Goal: Task Accomplishment & Management: Use online tool/utility

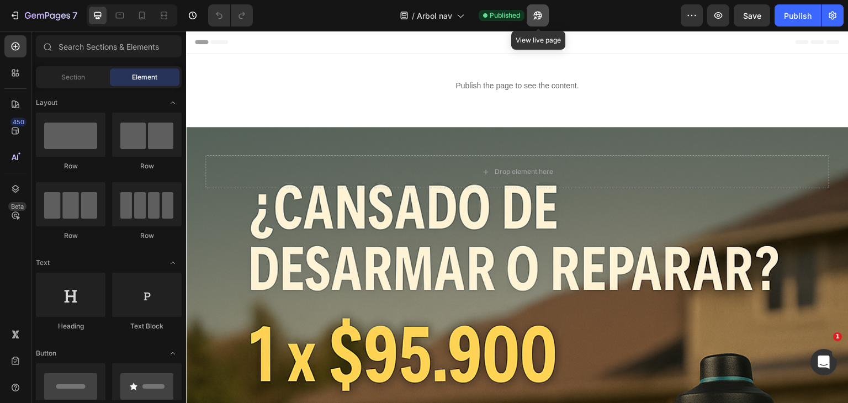
click at [542, 15] on icon "button" at bounding box center [538, 16] width 8 height 8
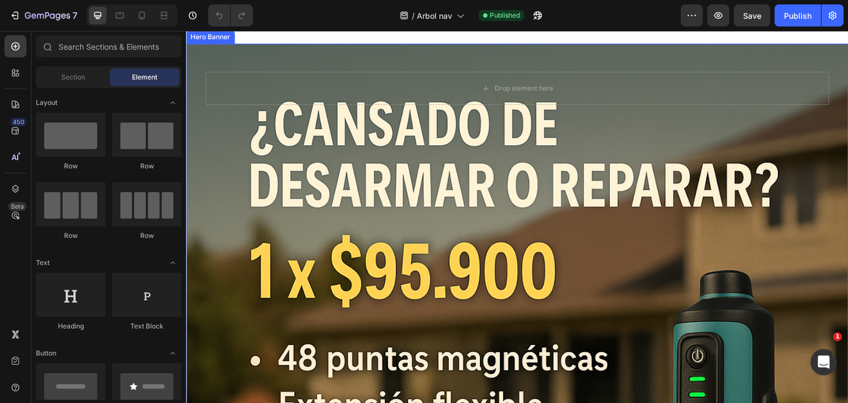
scroll to position [84, 0]
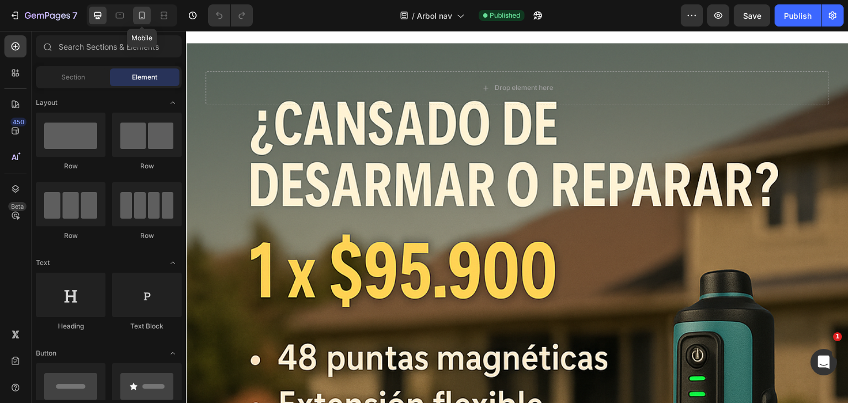
click at [150, 9] on div at bounding box center [142, 16] width 18 height 18
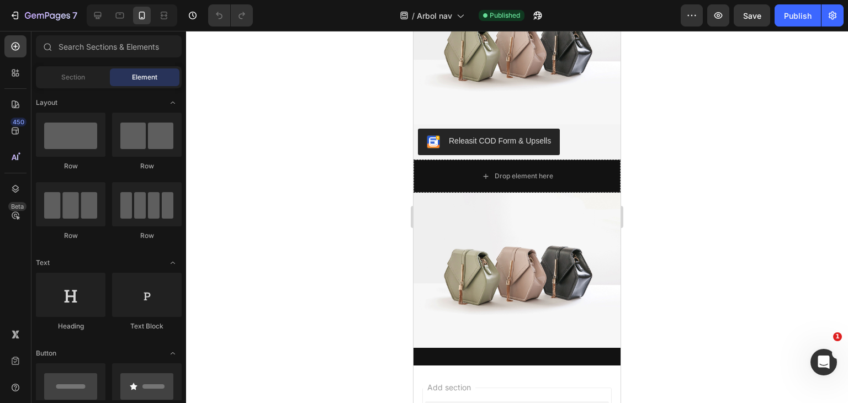
scroll to position [2431, 0]
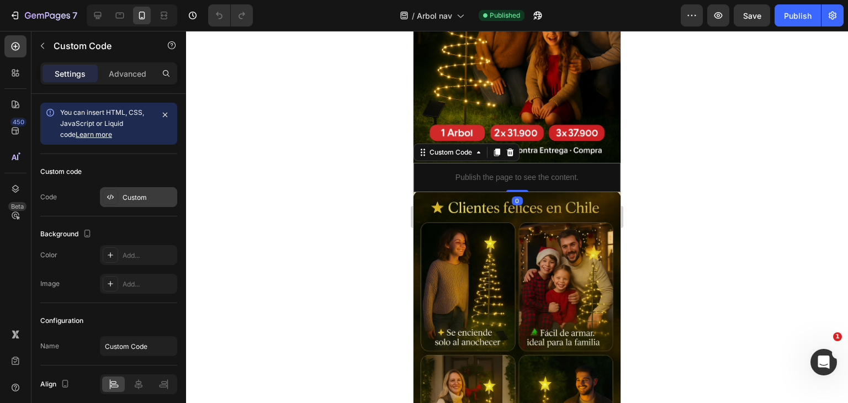
click at [133, 188] on div "Custom" at bounding box center [138, 197] width 77 height 20
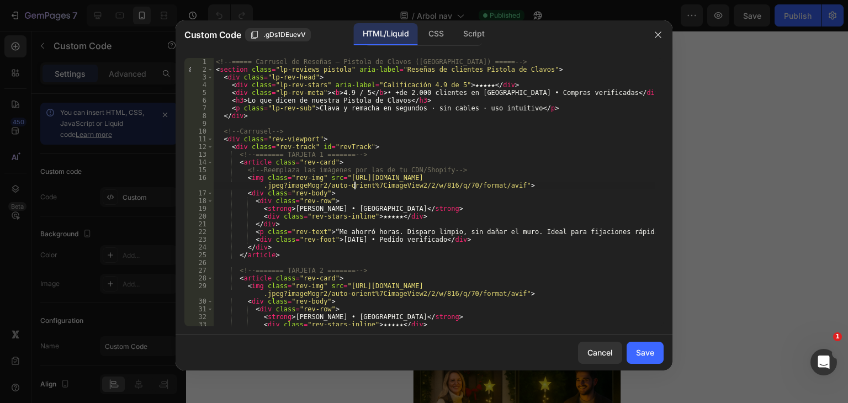
click at [353, 183] on div "<!-- ===== Carrusel de Reseñas – Pistola de Clavos (Chile) ===== --> < section …" at bounding box center [435, 200] width 442 height 284
type textarea "</script>"
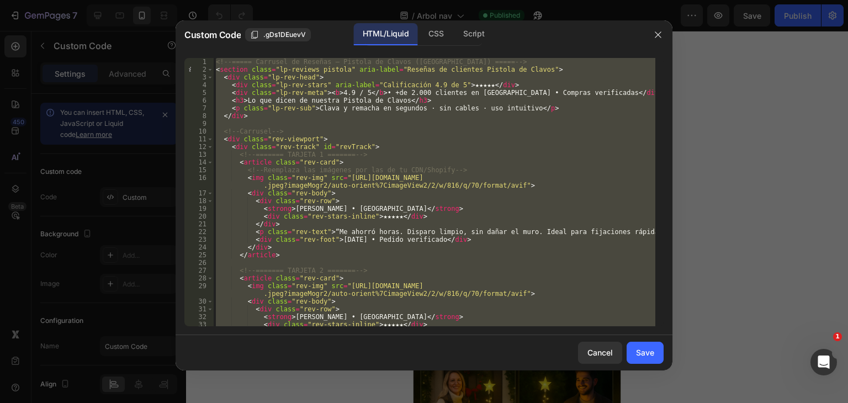
paste textarea
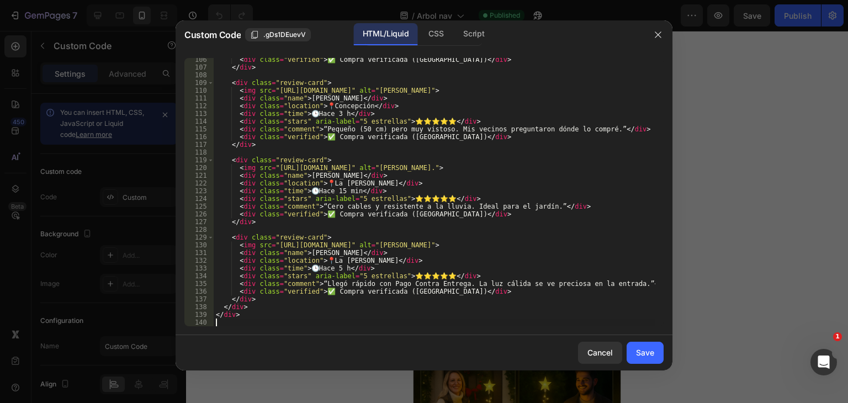
scroll to position [814, 0]
click at [655, 352] on button "Save" at bounding box center [645, 353] width 37 height 22
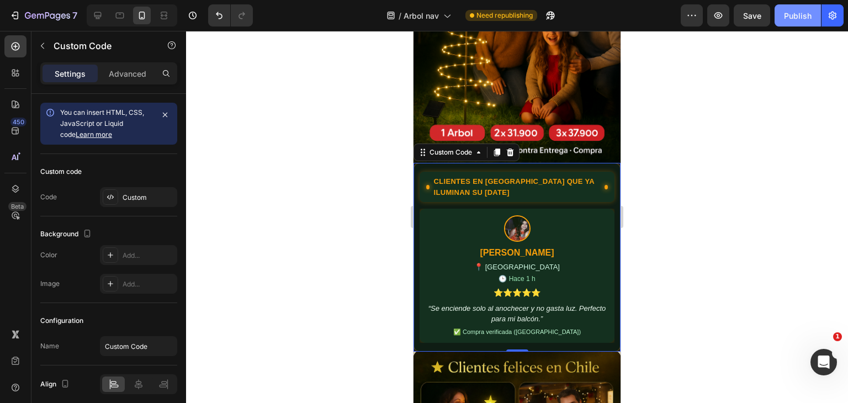
click at [799, 7] on button "Publish" at bounding box center [798, 15] width 46 height 22
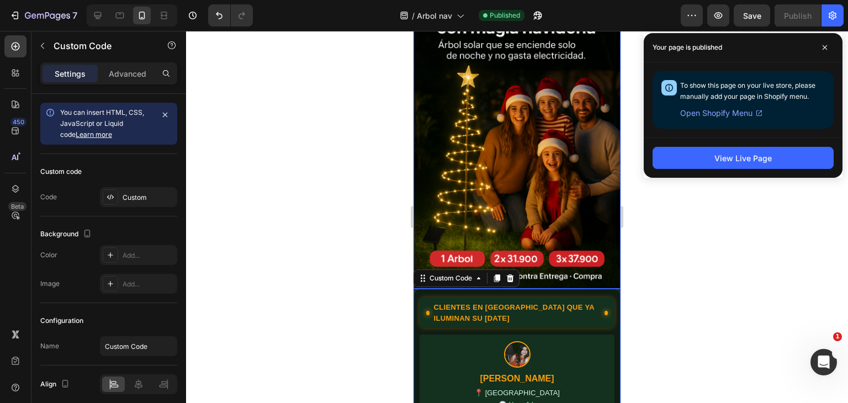
scroll to position [2299, 0]
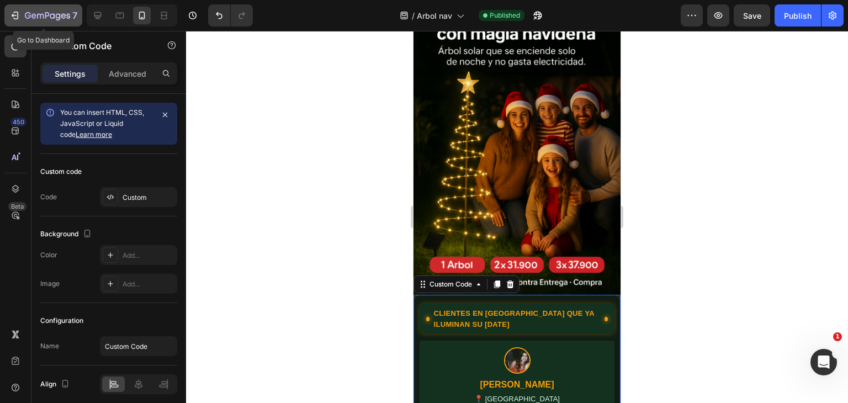
click at [24, 9] on div "7" at bounding box center [43, 15] width 68 height 13
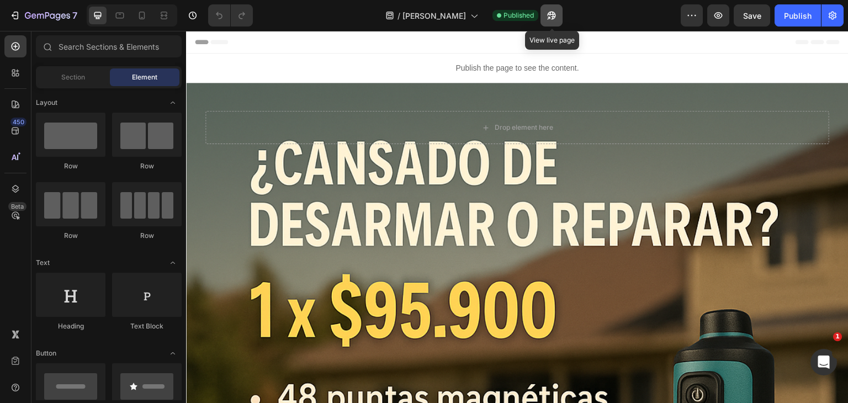
click at [547, 19] on icon "button" at bounding box center [551, 15] width 11 height 11
click at [141, 17] on icon at bounding box center [141, 15] width 11 height 11
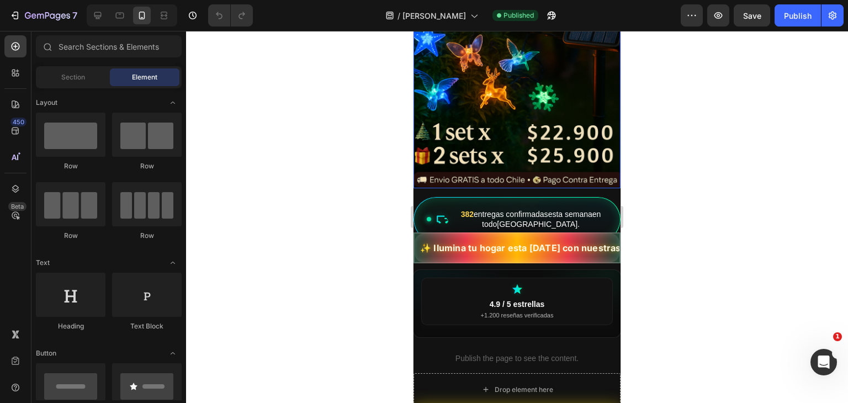
scroll to position [0, 2]
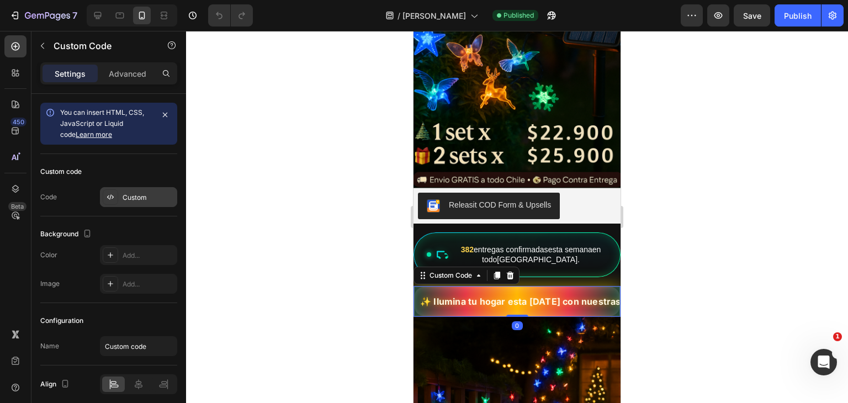
click at [150, 193] on div "Custom" at bounding box center [149, 198] width 52 height 10
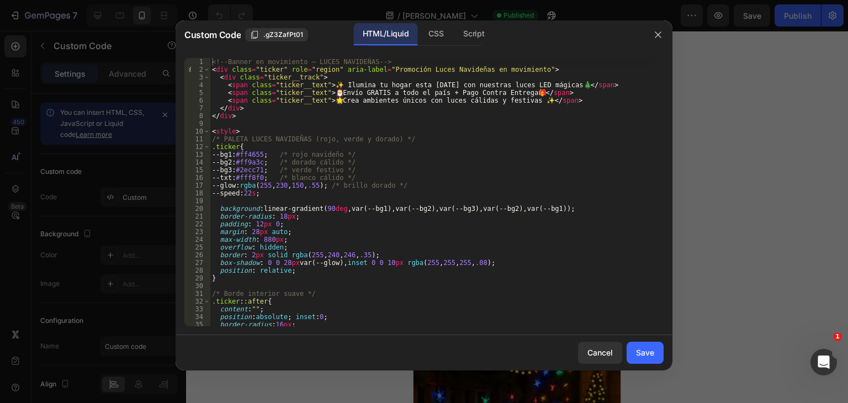
click at [225, 92] on div "<!-- Banner en movimiento – LUCES NAVIDEÑAS --> < div class = "ticker" role = "…" at bounding box center [433, 200] width 446 height 284
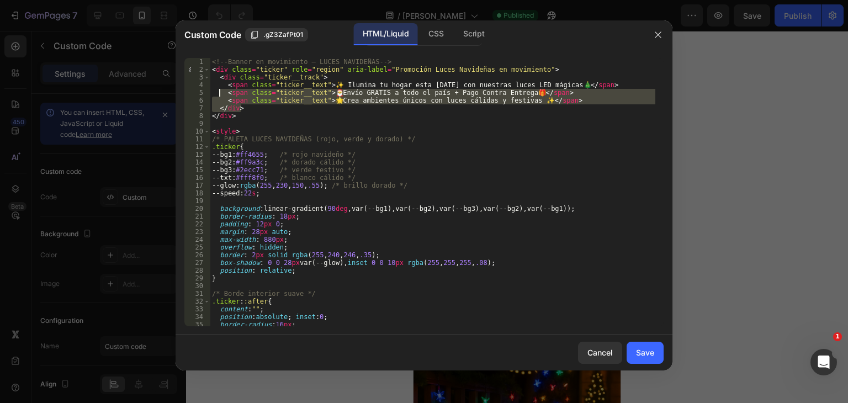
drag, startPoint x: 597, startPoint y: 106, endPoint x: 224, endPoint y: 91, distance: 373.2
click at [224, 91] on div "<!-- Banner en movimiento – LUCES NAVIDEÑAS --> < div class = "ticker" role = "…" at bounding box center [433, 200] width 446 height 284
click at [224, 91] on div "<!-- Banner en movimiento – LUCES NAVIDEÑAS --> < div class = "ticker" role = "…" at bounding box center [433, 192] width 446 height 268
drag, startPoint x: 224, startPoint y: 91, endPoint x: 562, endPoint y: 103, distance: 338.8
click at [562, 103] on div "<!-- Banner en movimiento – LUCES NAVIDEÑAS --> < div class = "ticker" role = "…" at bounding box center [433, 200] width 446 height 284
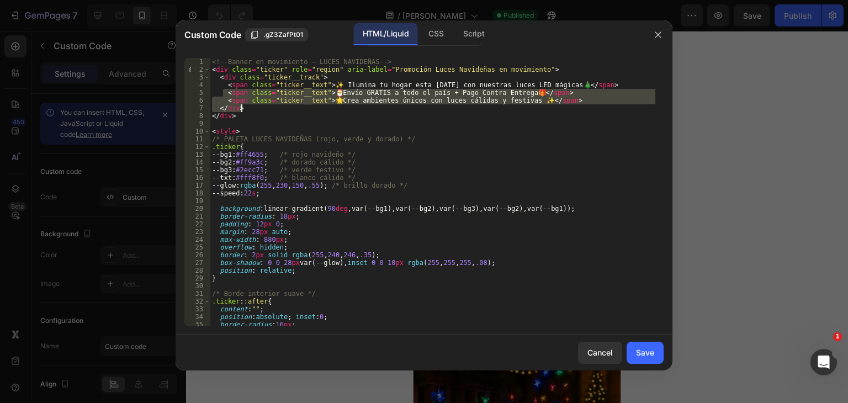
type textarea "<span class="ticker__text">🎅 Envío GRATIS a todo el país + Pago Contra Entrega …"
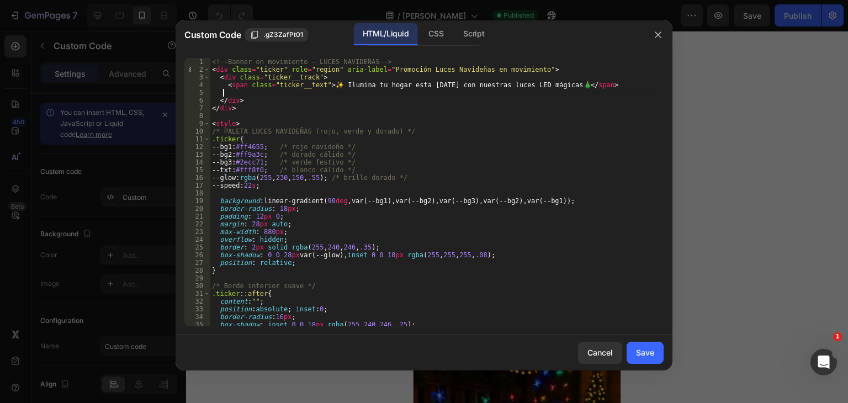
type textarea "</div>"
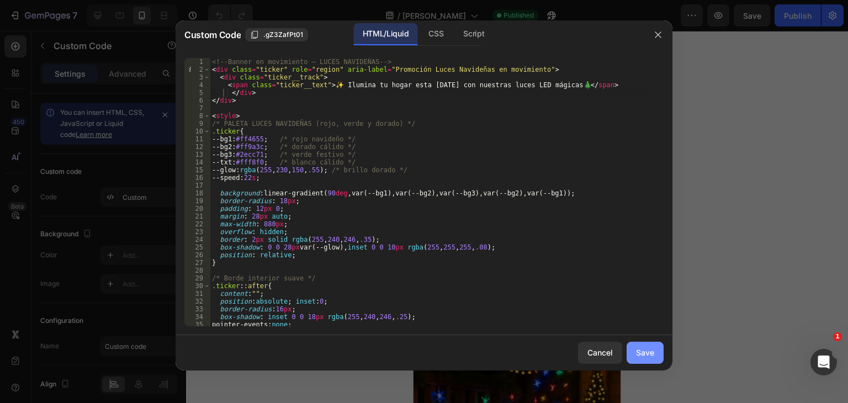
click at [639, 352] on div "Save" at bounding box center [645, 353] width 18 height 12
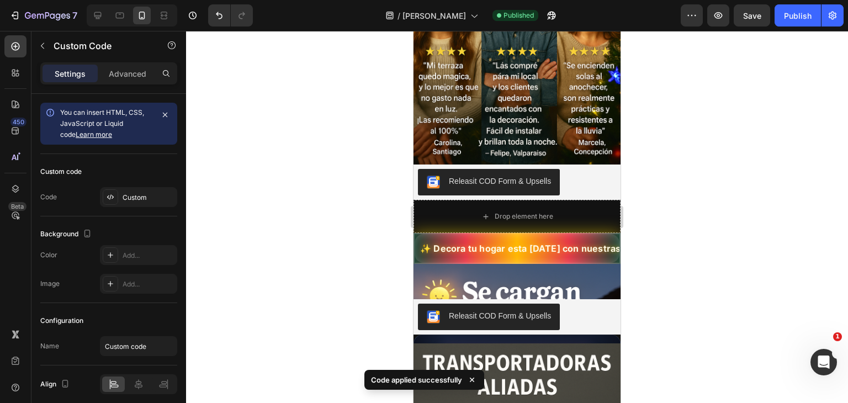
scroll to position [1562, 0]
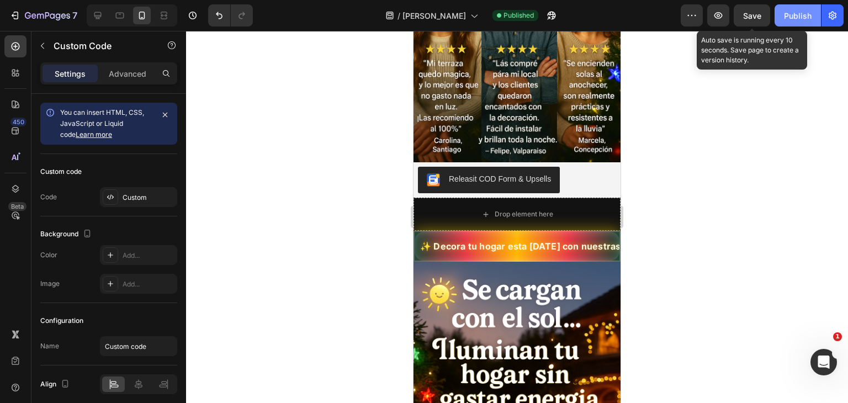
click at [797, 18] on div "Publish" at bounding box center [798, 16] width 28 height 12
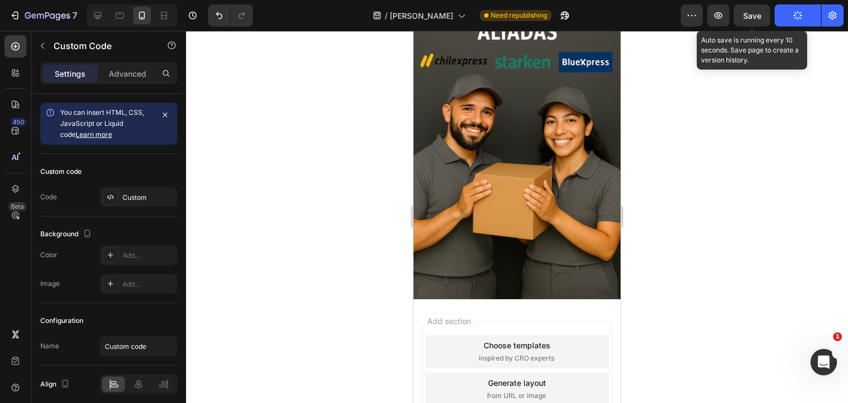
scroll to position [2712, 0]
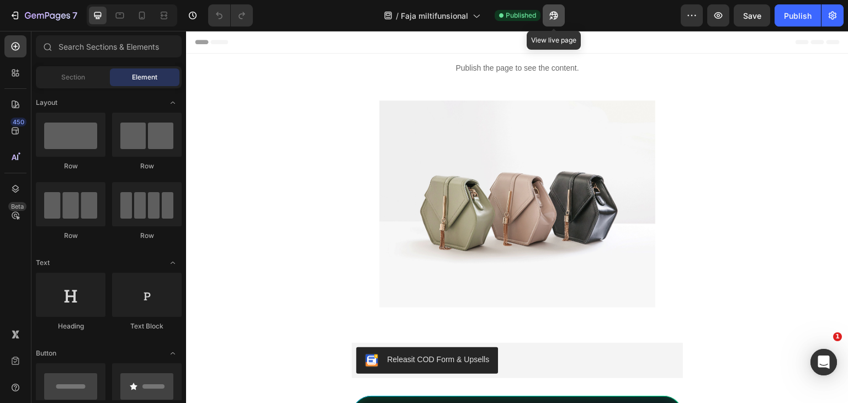
scroll to position [0, 2]
click at [554, 16] on icon "button" at bounding box center [554, 15] width 11 height 11
click at [139, 10] on icon at bounding box center [141, 15] width 11 height 11
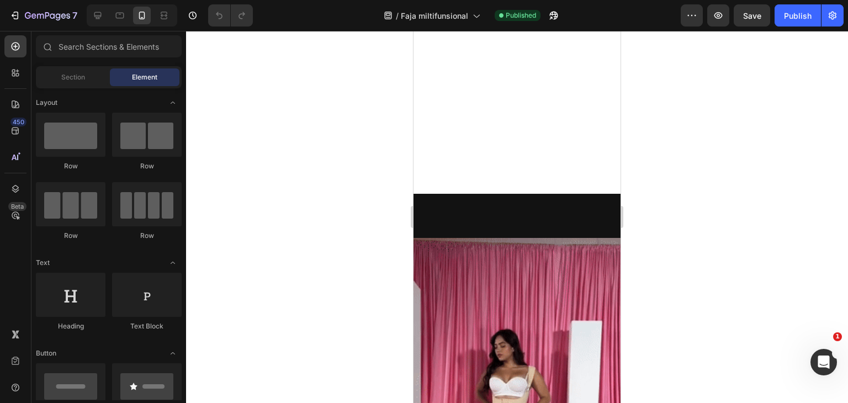
scroll to position [2218, 0]
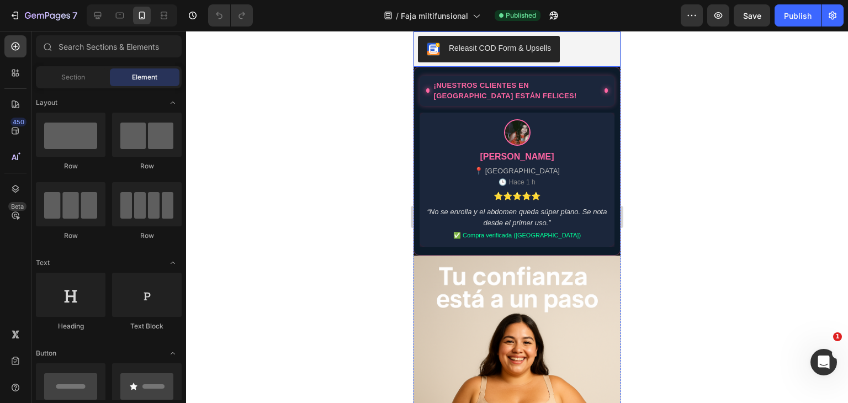
scroll to position [2265, 0]
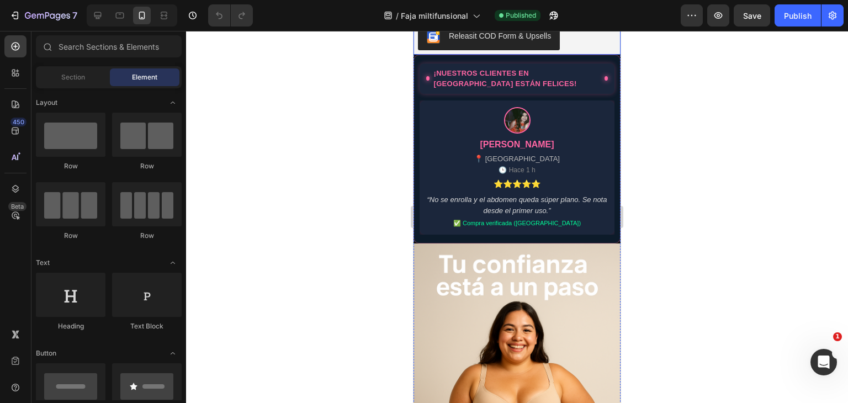
click at [526, 235] on div "Camila R. 📍 Santiago 🕒 Hace 1 h ⭐⭐⭐⭐⭐ “No se enrolla y el abdomen queda súper p…" at bounding box center [517, 168] width 195 height 134
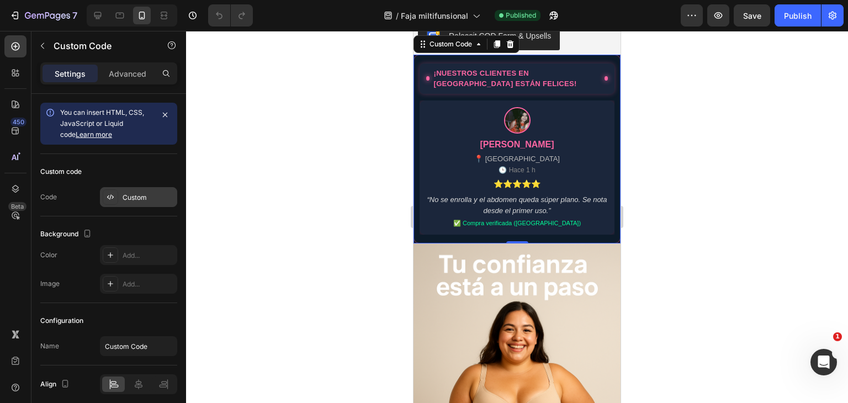
click at [136, 198] on div "Custom" at bounding box center [149, 198] width 52 height 10
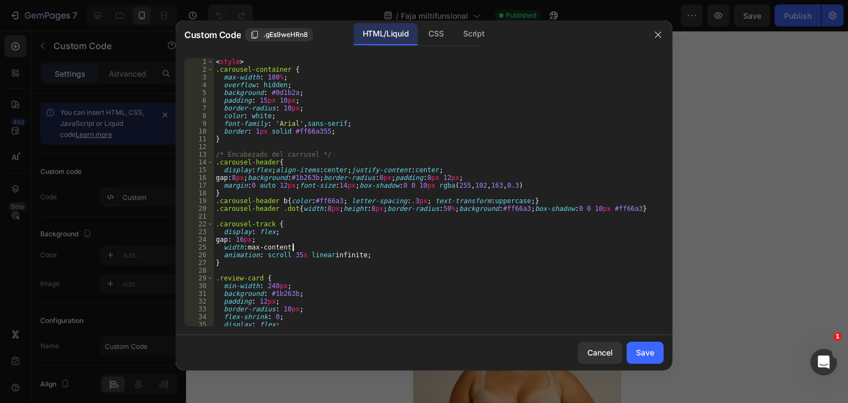
click at [331, 249] on div "< style > .carousel-container { max-width : 100 % ; overflow : hidden ; backgro…" at bounding box center [435, 200] width 442 height 284
type textarea "</div>"
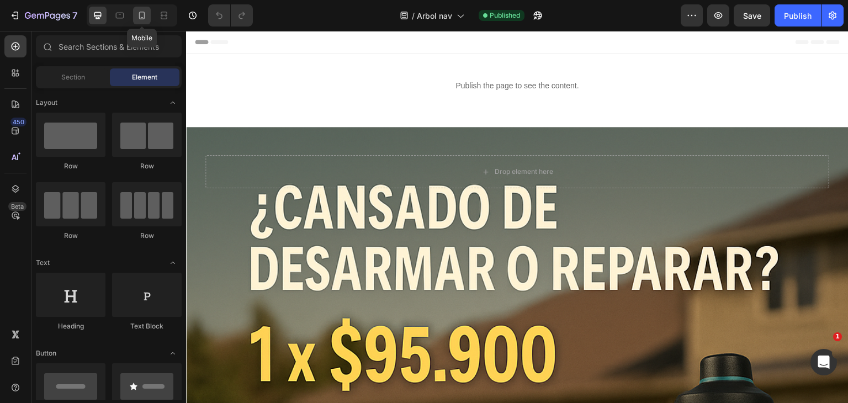
click at [146, 10] on icon at bounding box center [141, 15] width 11 height 11
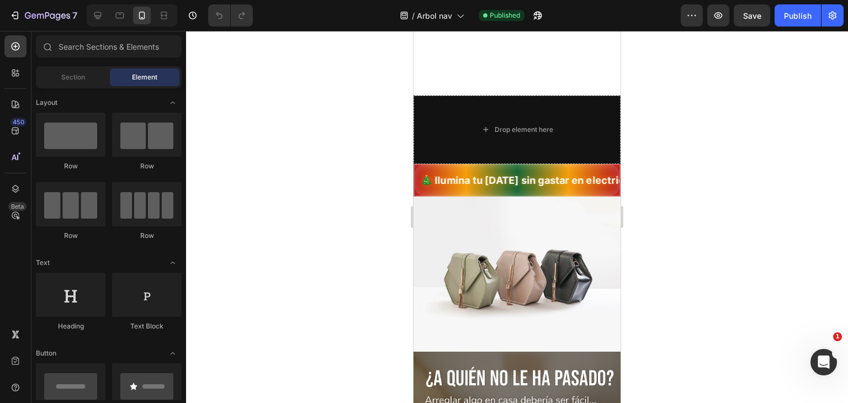
scroll to position [298, 0]
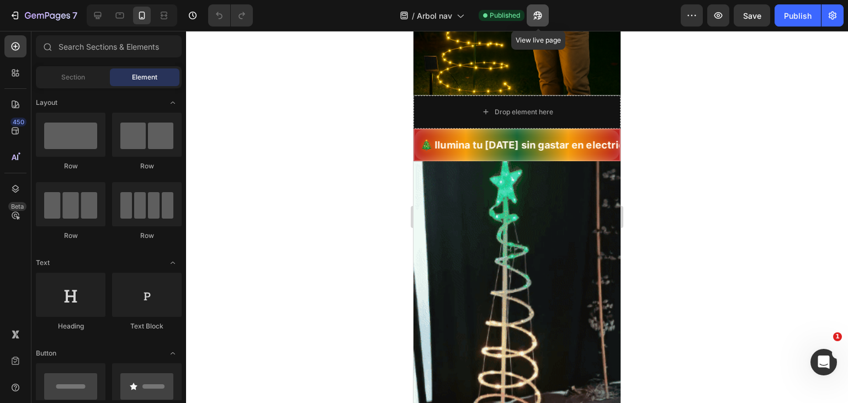
click at [537, 18] on icon "button" at bounding box center [538, 15] width 11 height 11
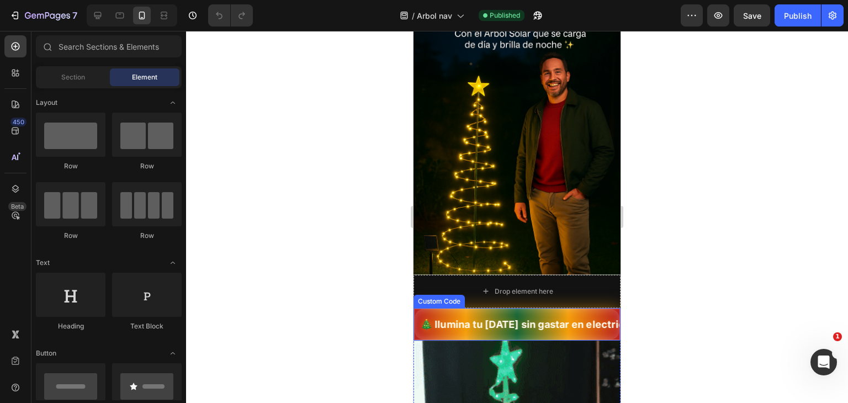
scroll to position [0, 0]
